Goal: Task Accomplishment & Management: Manage account settings

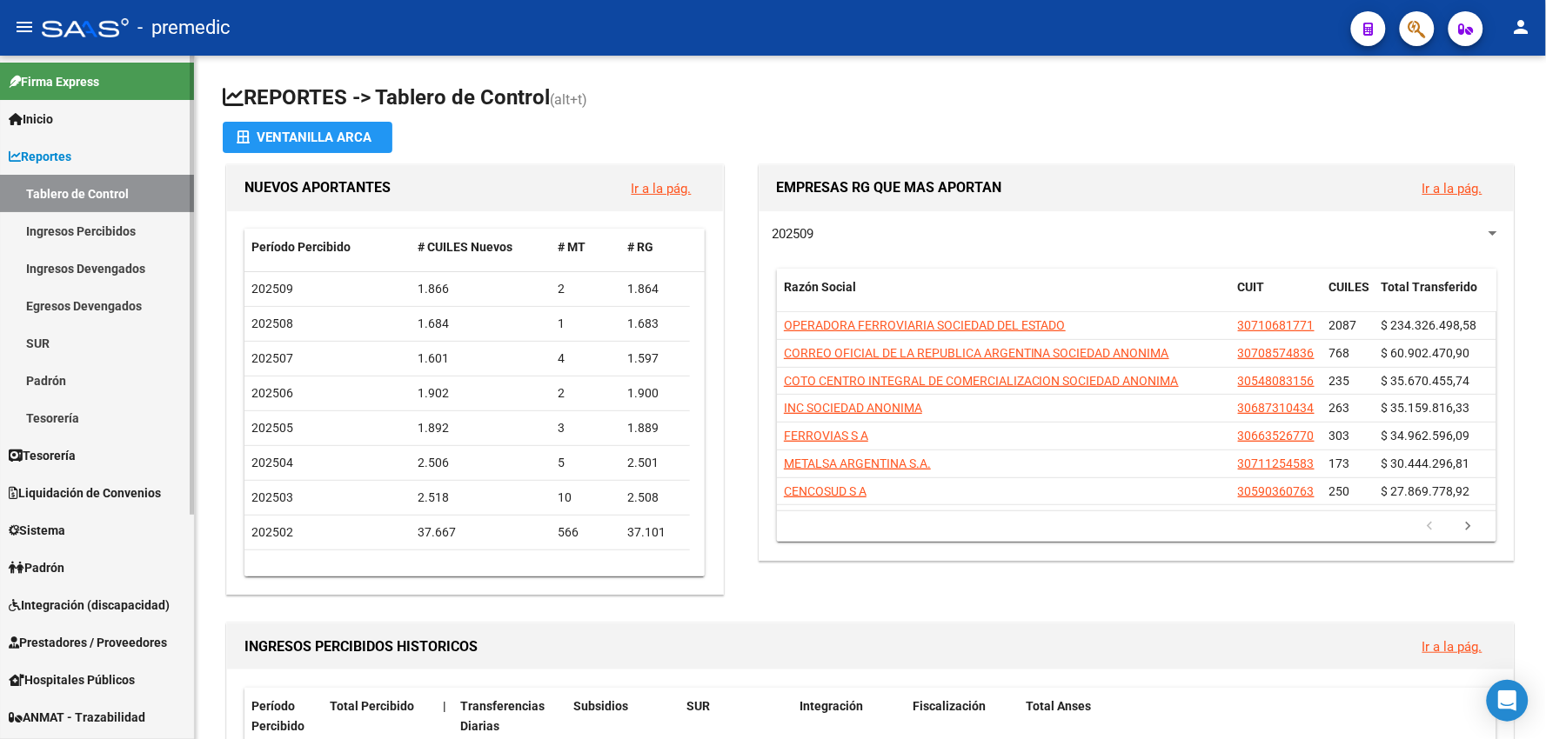
click at [42, 153] on span "Reportes" at bounding box center [40, 156] width 63 height 19
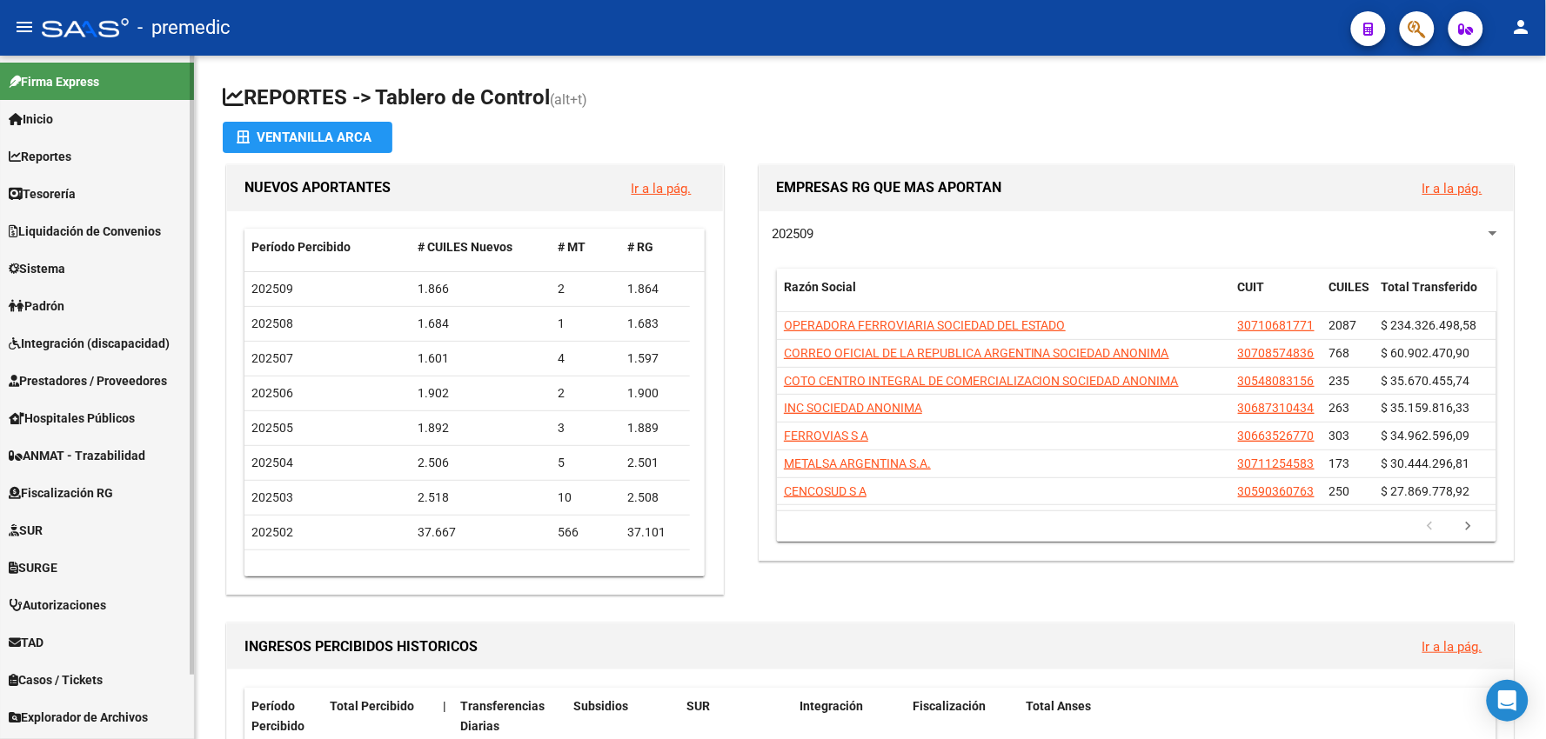
click at [65, 271] on span "Sistema" at bounding box center [37, 268] width 57 height 19
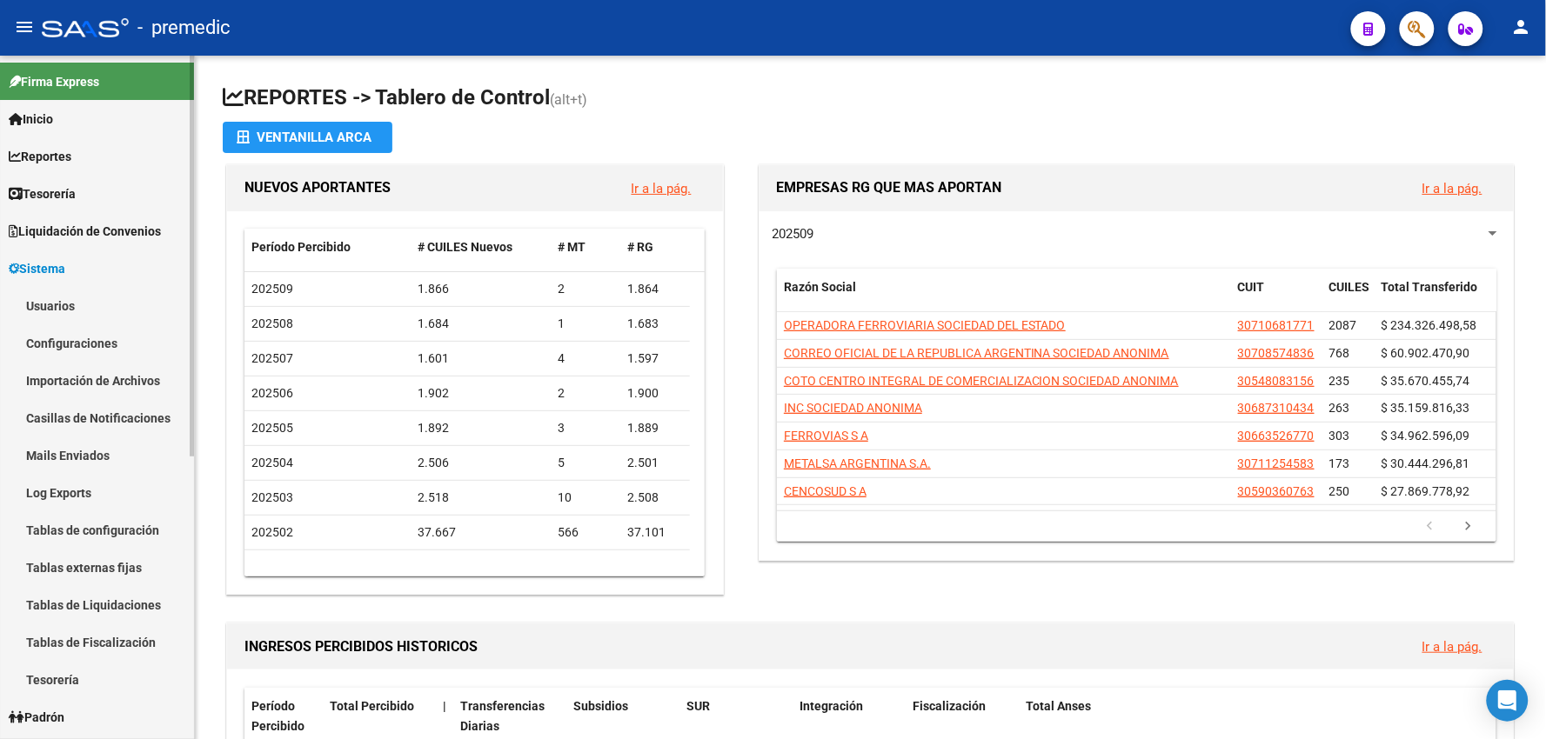
click at [57, 308] on link "Usuarios" at bounding box center [97, 305] width 194 height 37
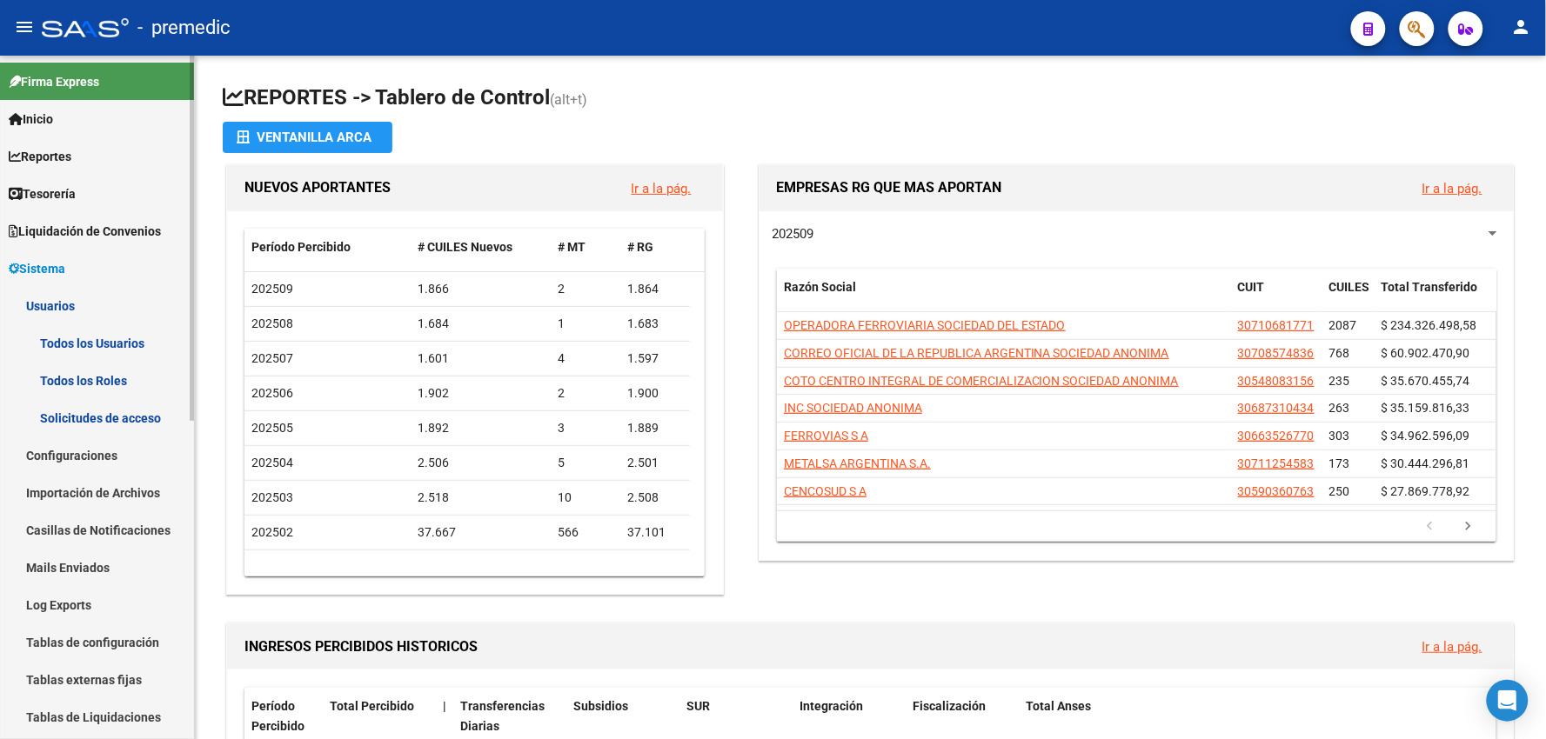
click at [114, 348] on link "Todos los Usuarios" at bounding box center [97, 342] width 194 height 37
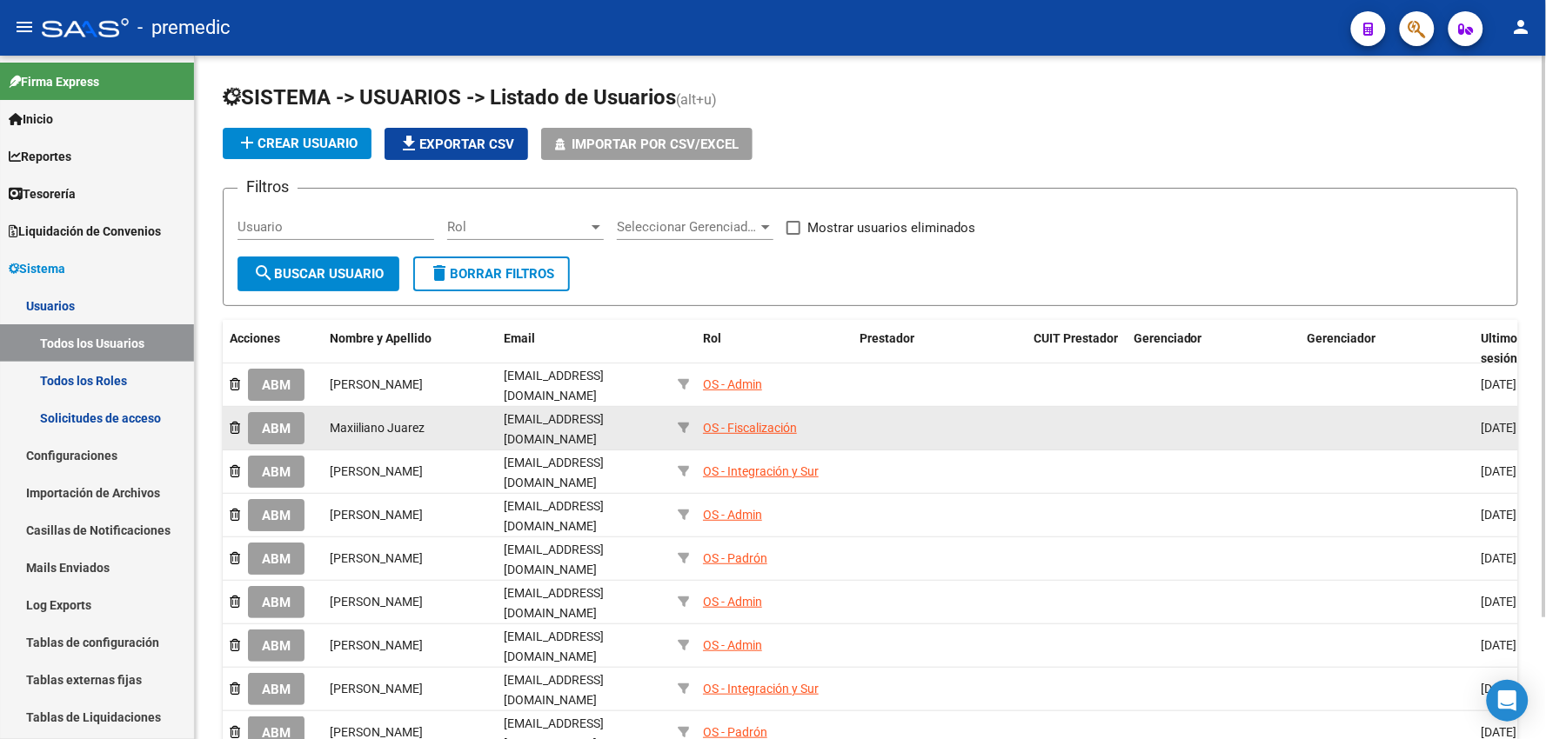
scroll to position [97, 0]
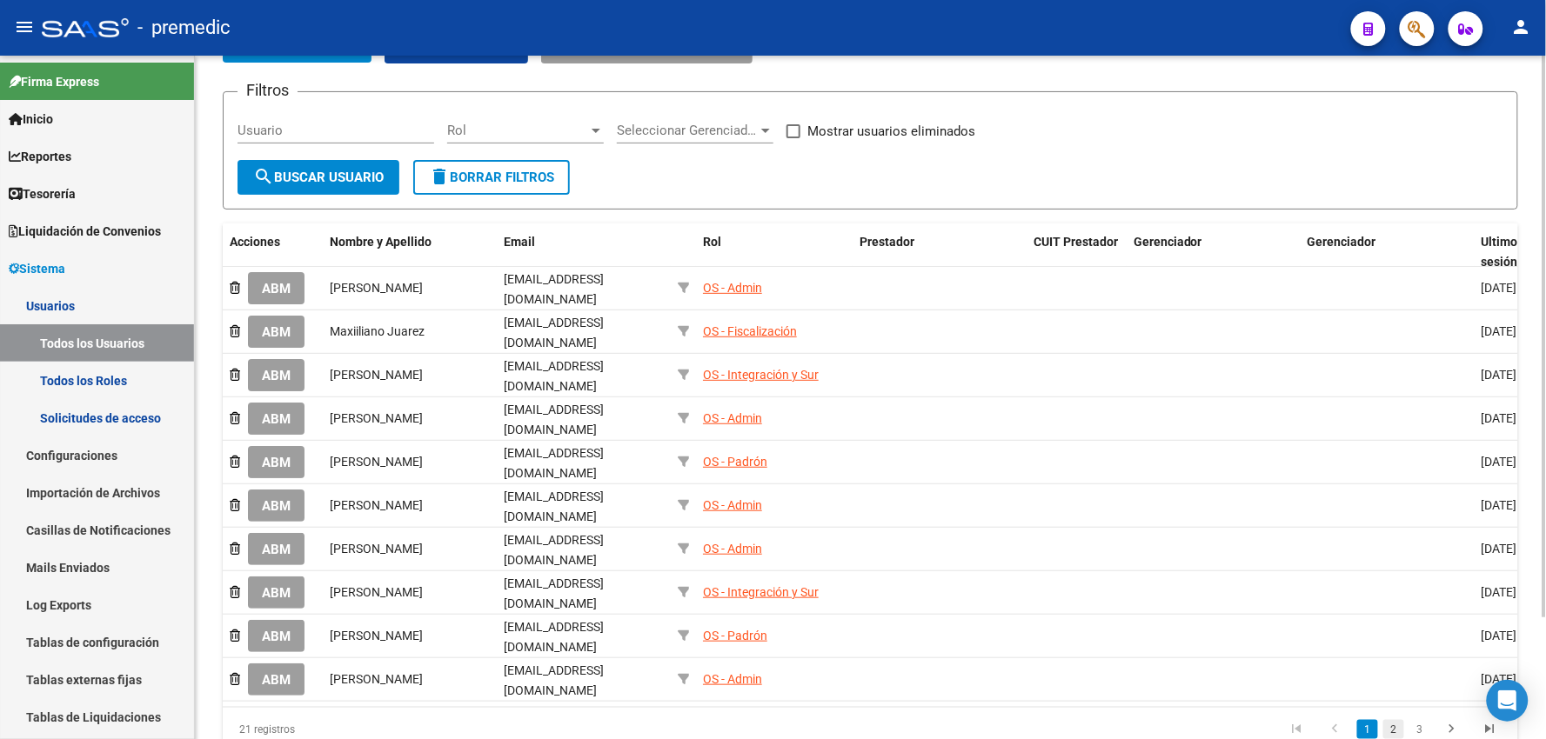
click at [1395, 720] on link "2" at bounding box center [1393, 729] width 21 height 19
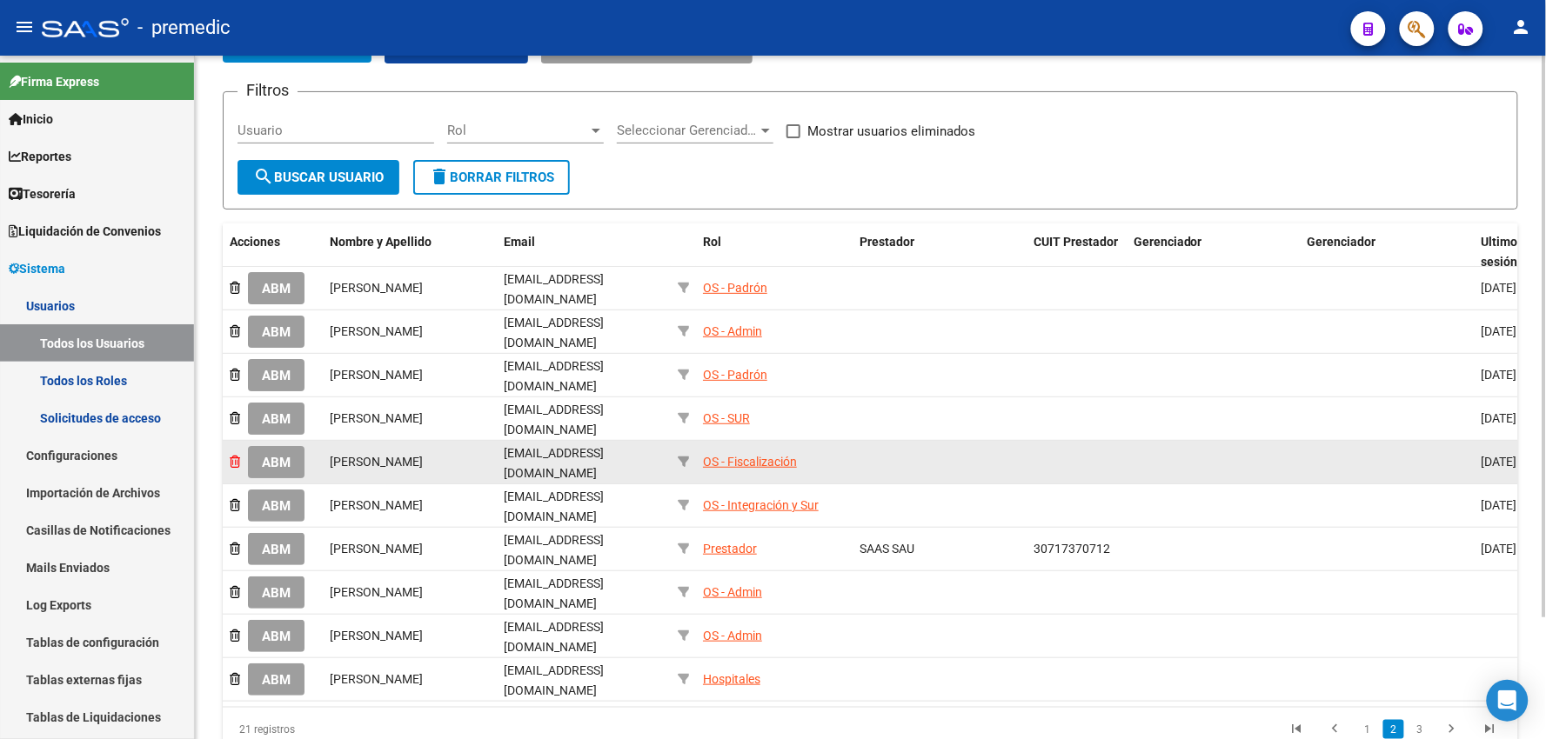
click at [237, 456] on icon at bounding box center [235, 462] width 10 height 12
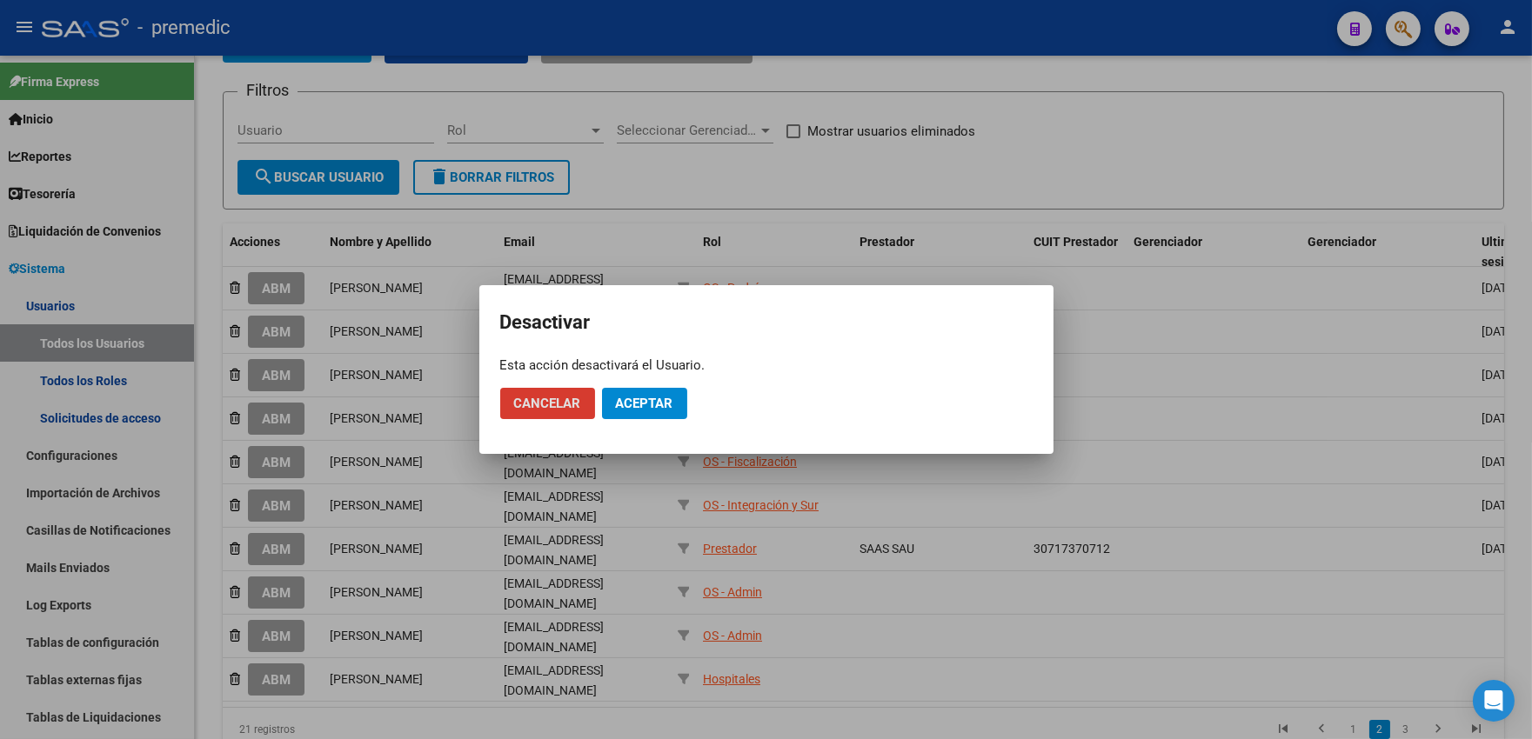
click at [672, 411] on span "Aceptar" at bounding box center [644, 404] width 57 height 16
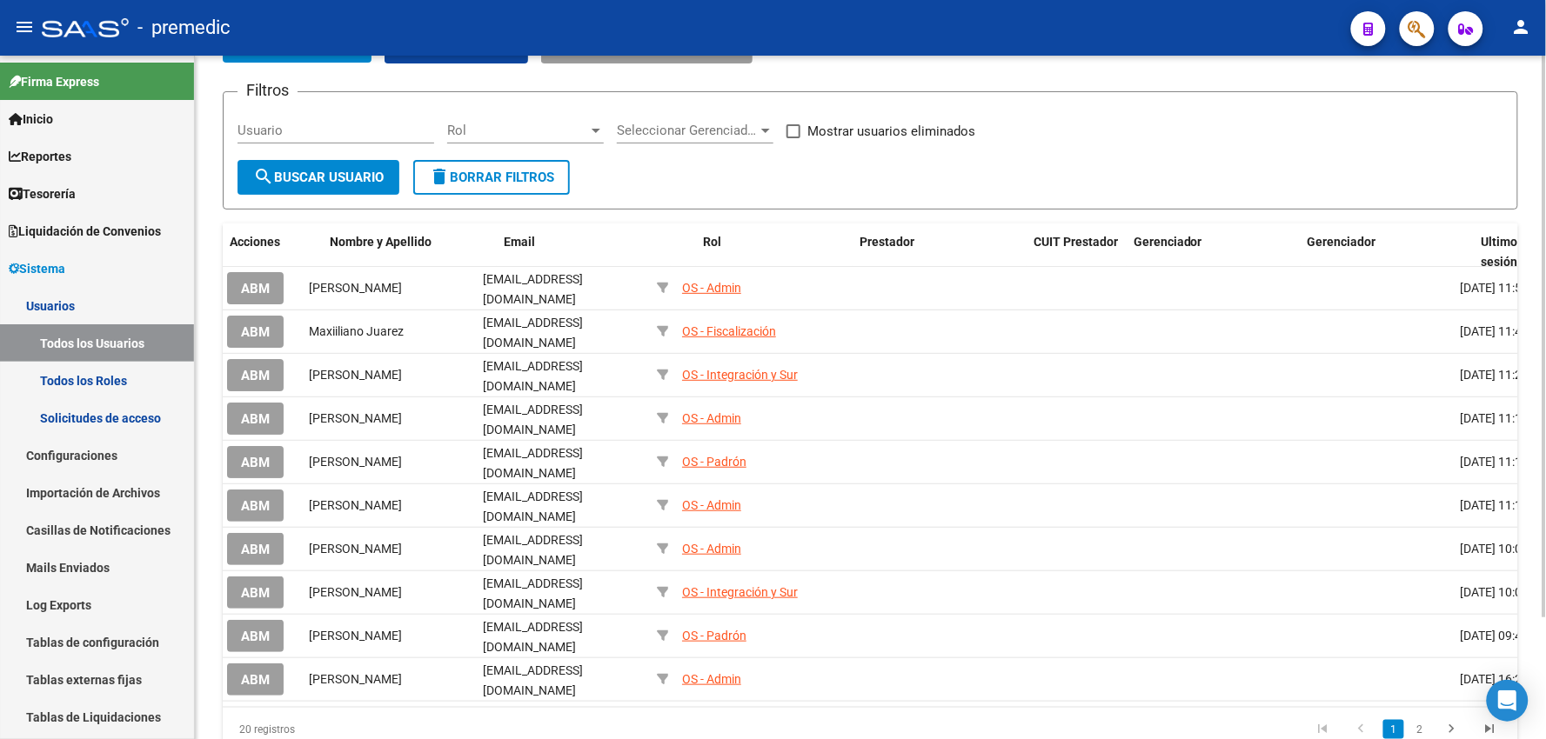
scroll to position [0, 0]
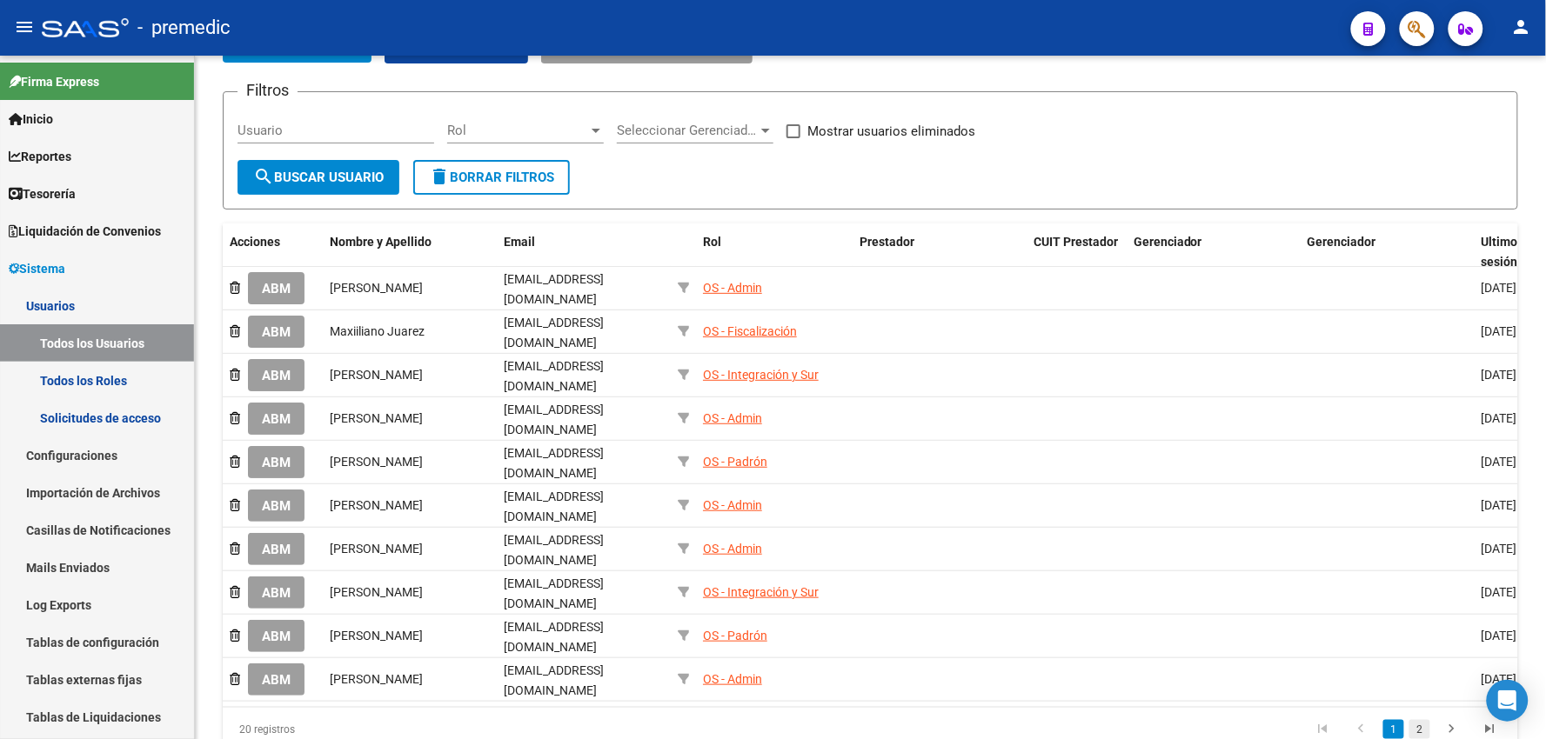
click at [1421, 720] on link "2" at bounding box center [1419, 729] width 21 height 19
click at [1360, 721] on icon "go to previous page" at bounding box center [1361, 731] width 23 height 21
